Goal: Check status: Check status

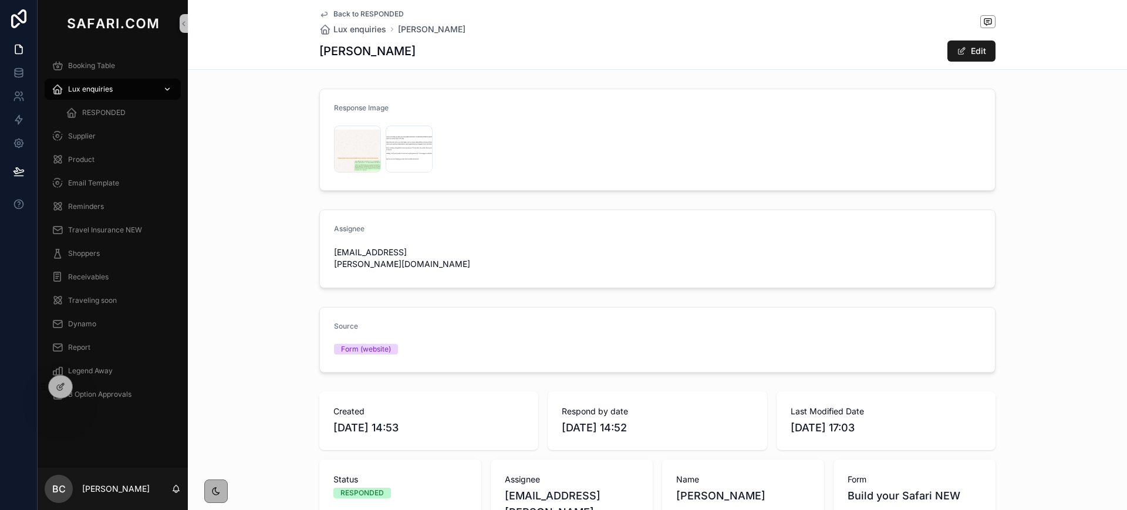
scroll to position [456, 0]
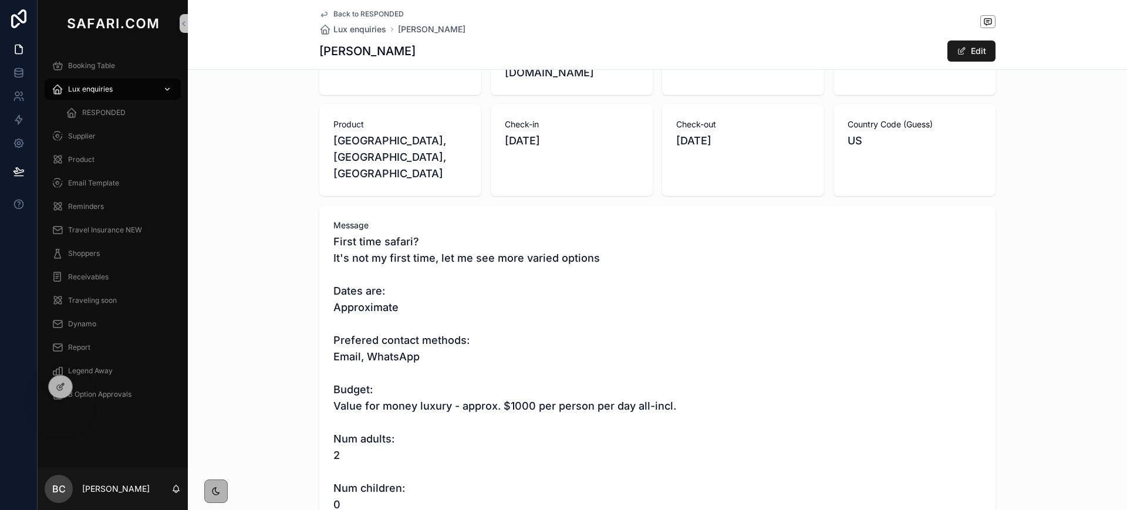
click at [122, 89] on div "Lux enquiries" at bounding box center [113, 89] width 122 height 19
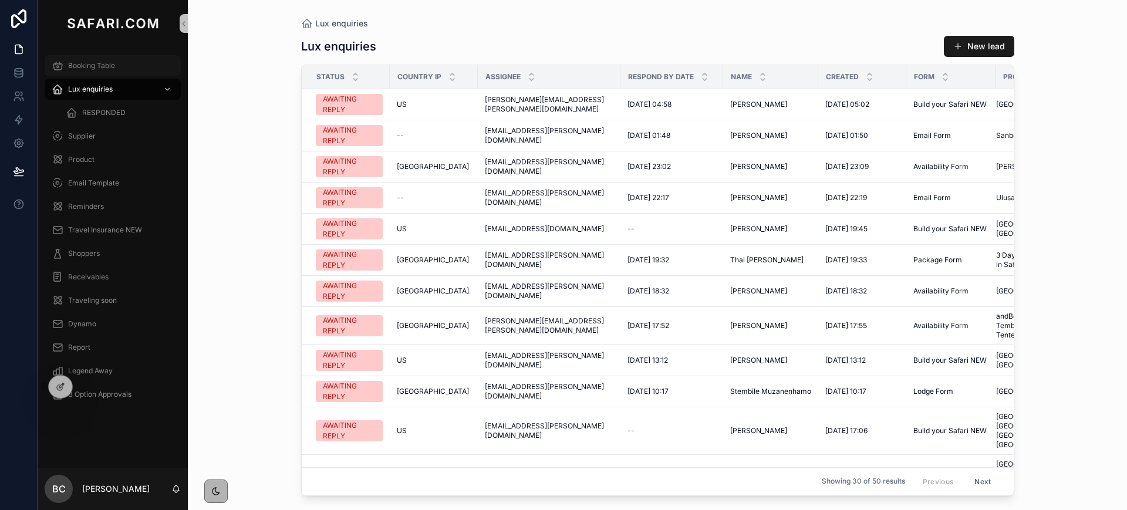
click at [97, 62] on span "Booking Table" at bounding box center [91, 65] width 47 height 9
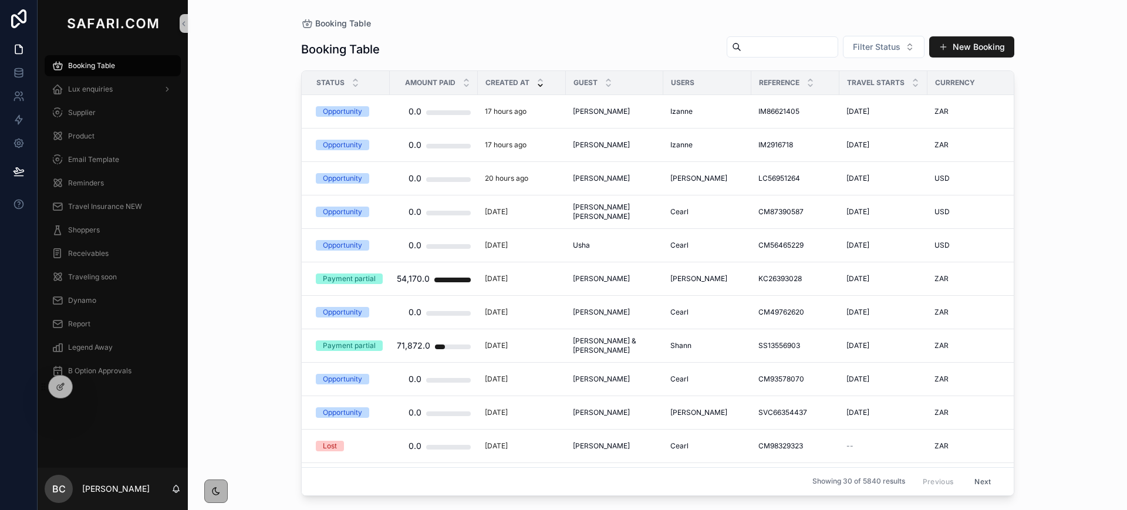
click at [757, 43] on input "scrollable content" at bounding box center [790, 47] width 96 height 16
paste input "**********"
type input "**********"
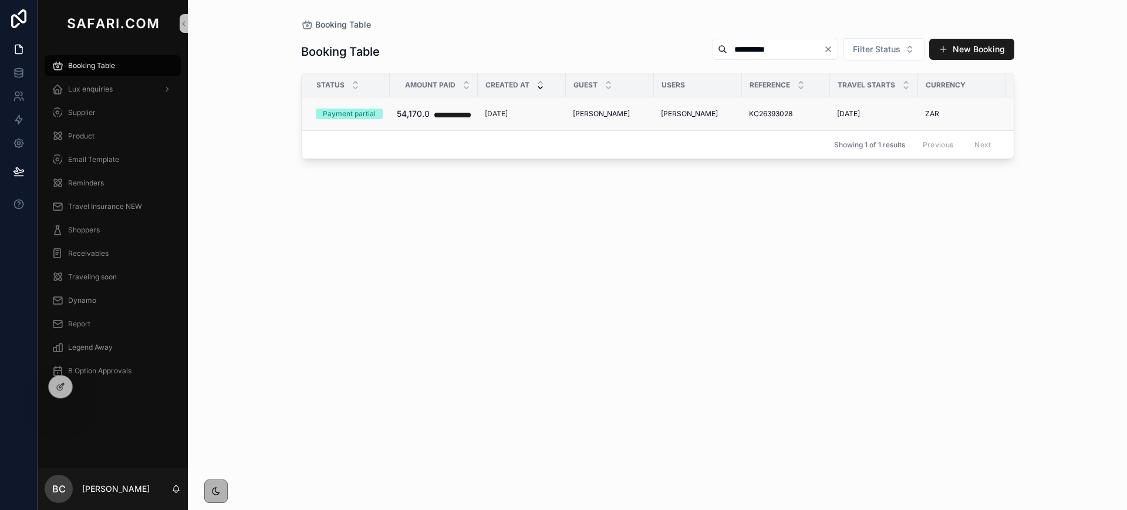
click at [593, 114] on span "[PERSON_NAME]" at bounding box center [601, 113] width 57 height 9
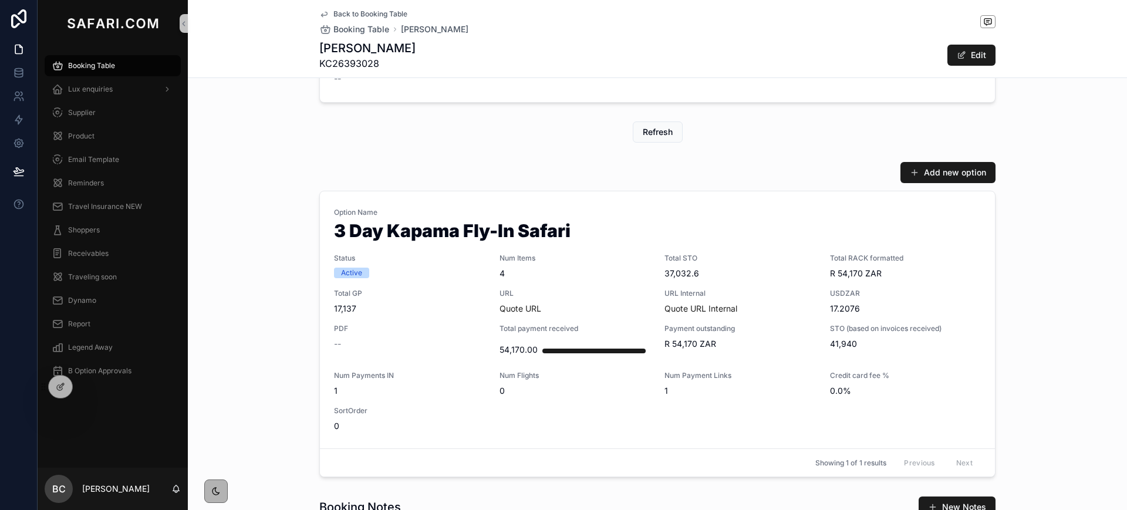
scroll to position [516, 0]
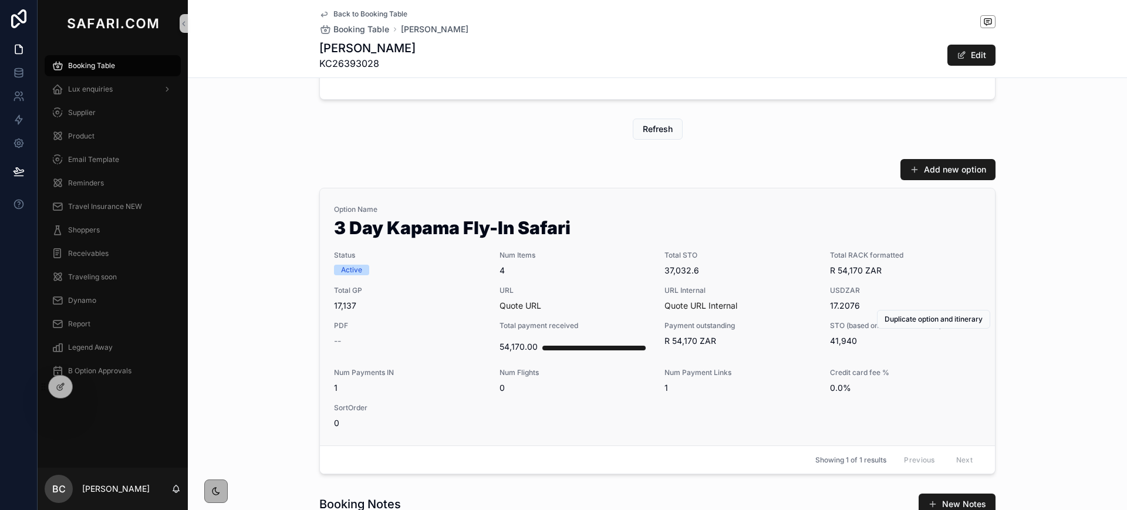
click at [544, 276] on span "4" at bounding box center [575, 271] width 151 height 12
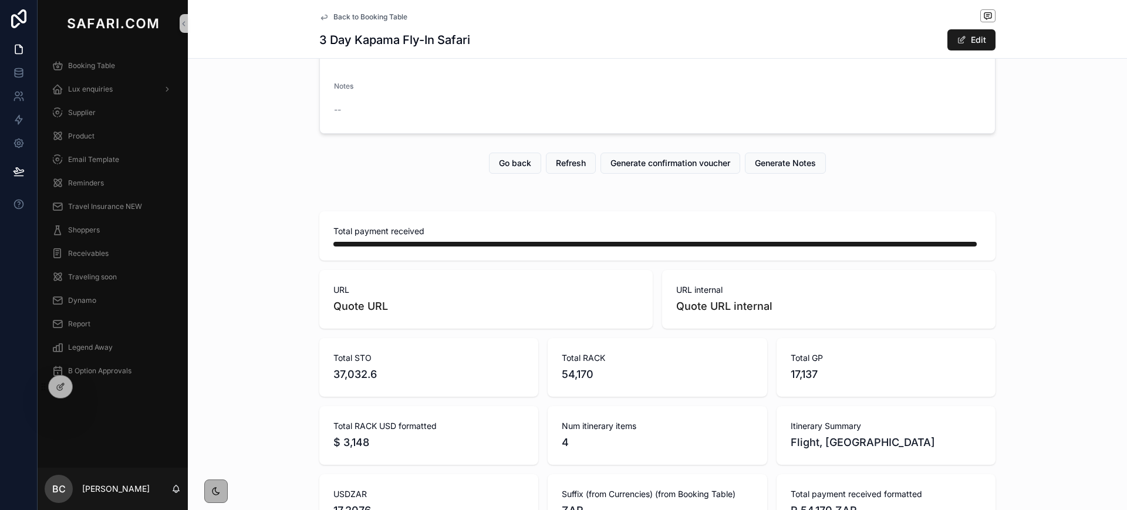
scroll to position [122, 0]
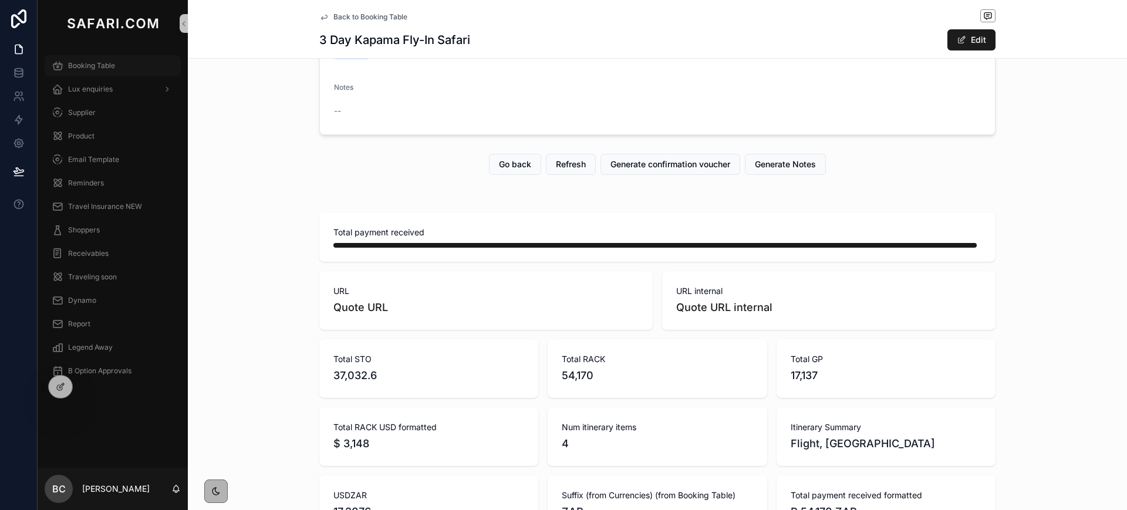
click at [101, 66] on span "Booking Table" at bounding box center [91, 65] width 47 height 9
